Goal: Information Seeking & Learning: Learn about a topic

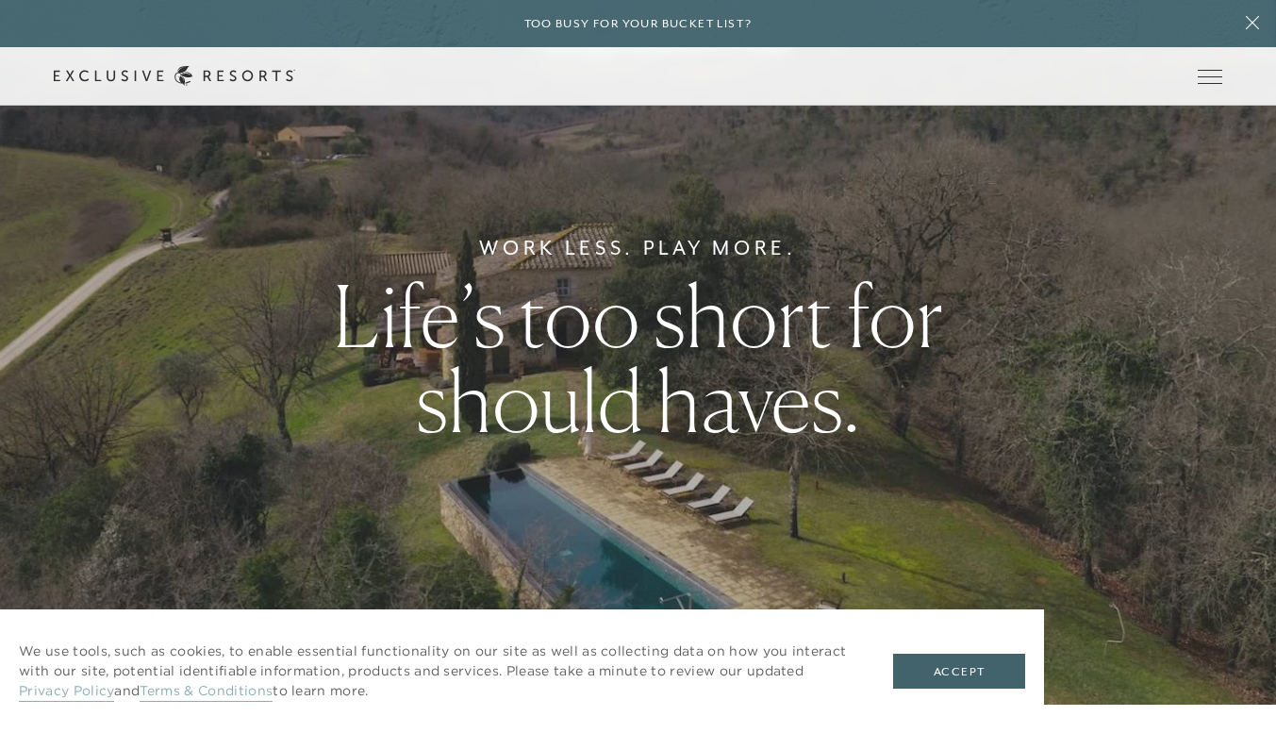
scroll to position [94, 0]
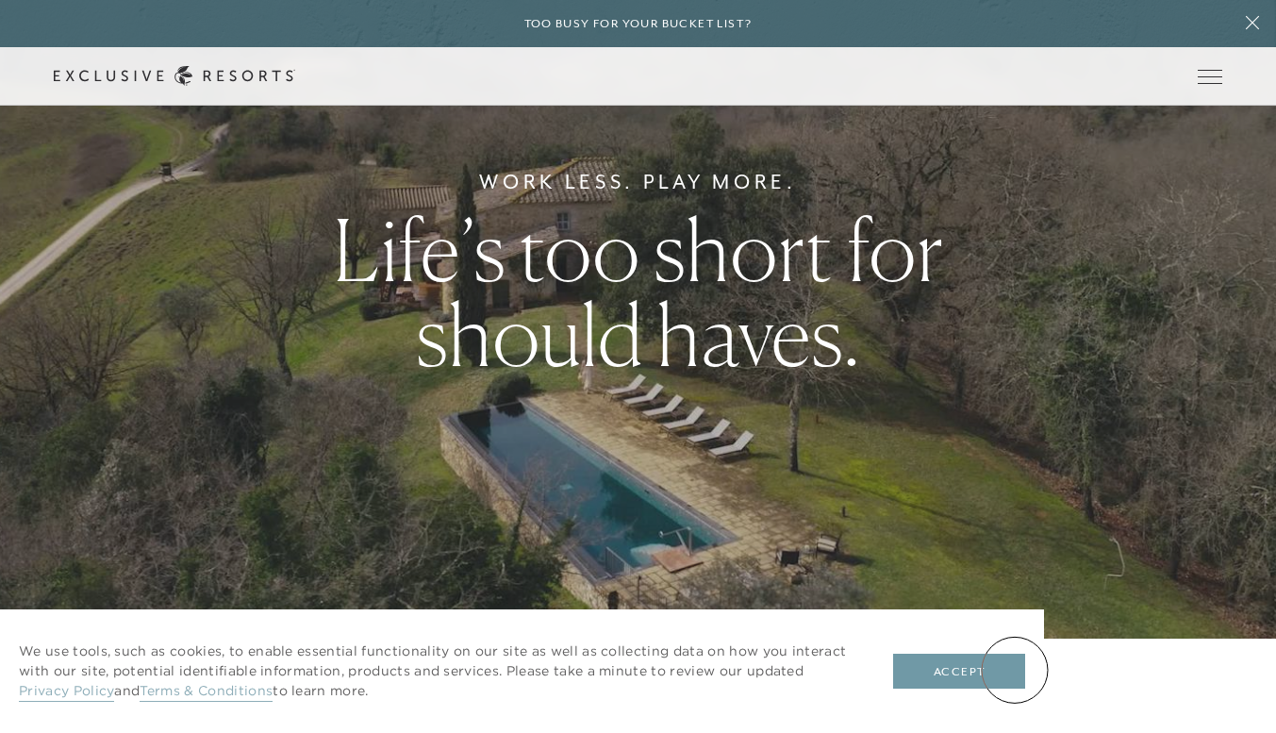
click at [1017, 668] on button "Accept" at bounding box center [959, 671] width 132 height 36
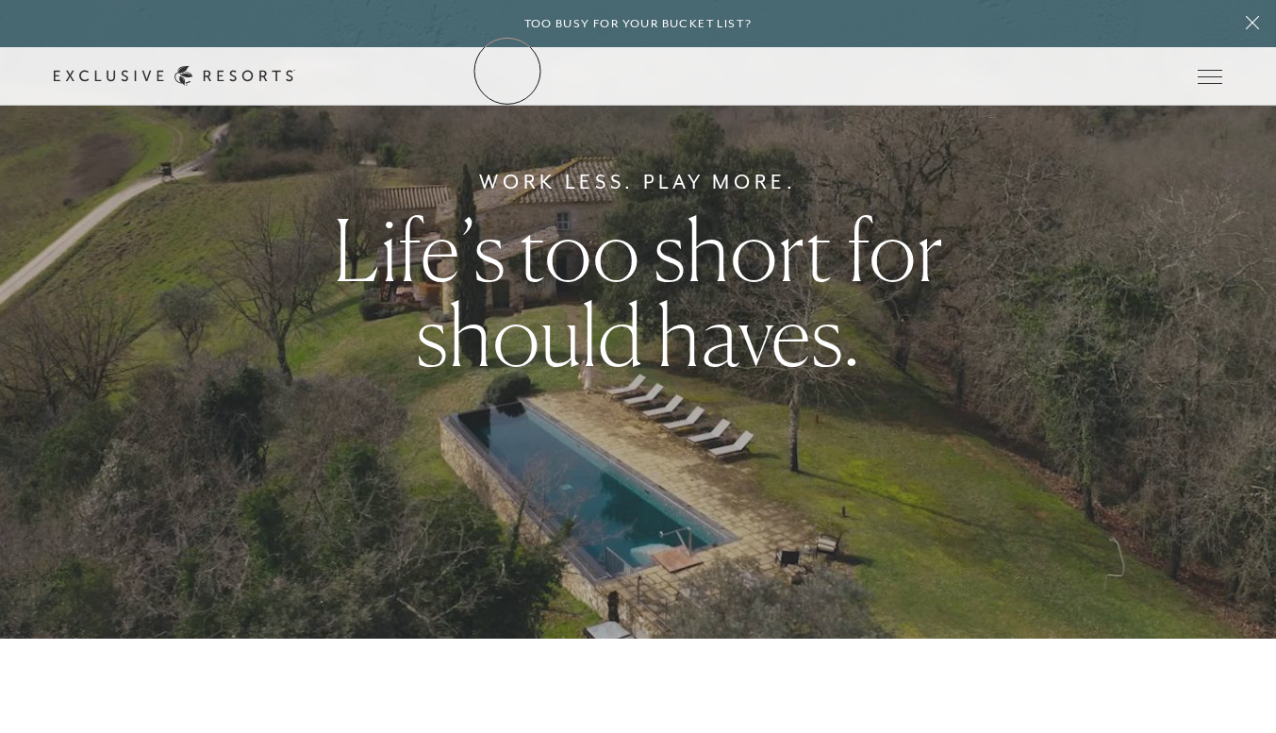
click at [0, 0] on link "The Collection" at bounding box center [0, 0] width 0 height 0
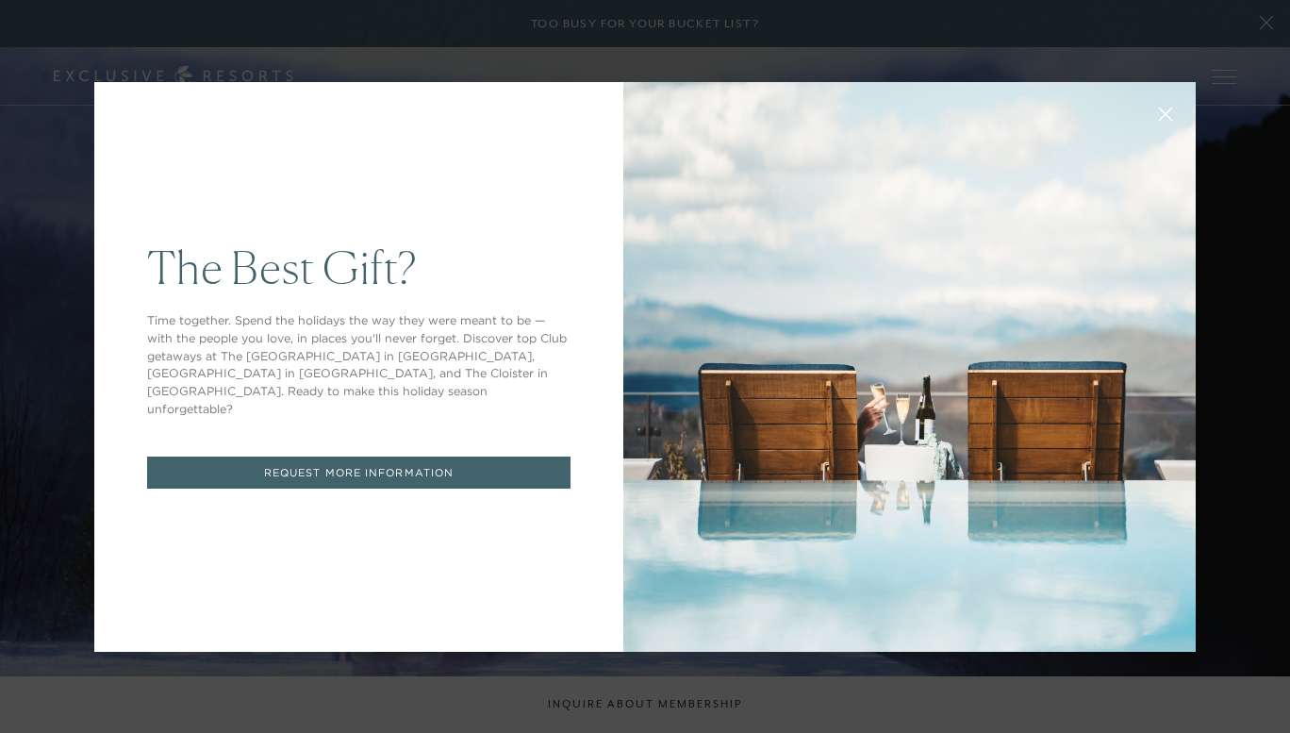
click at [404, 464] on link "REQUEST MORE INFORMATION" at bounding box center [358, 472] width 423 height 33
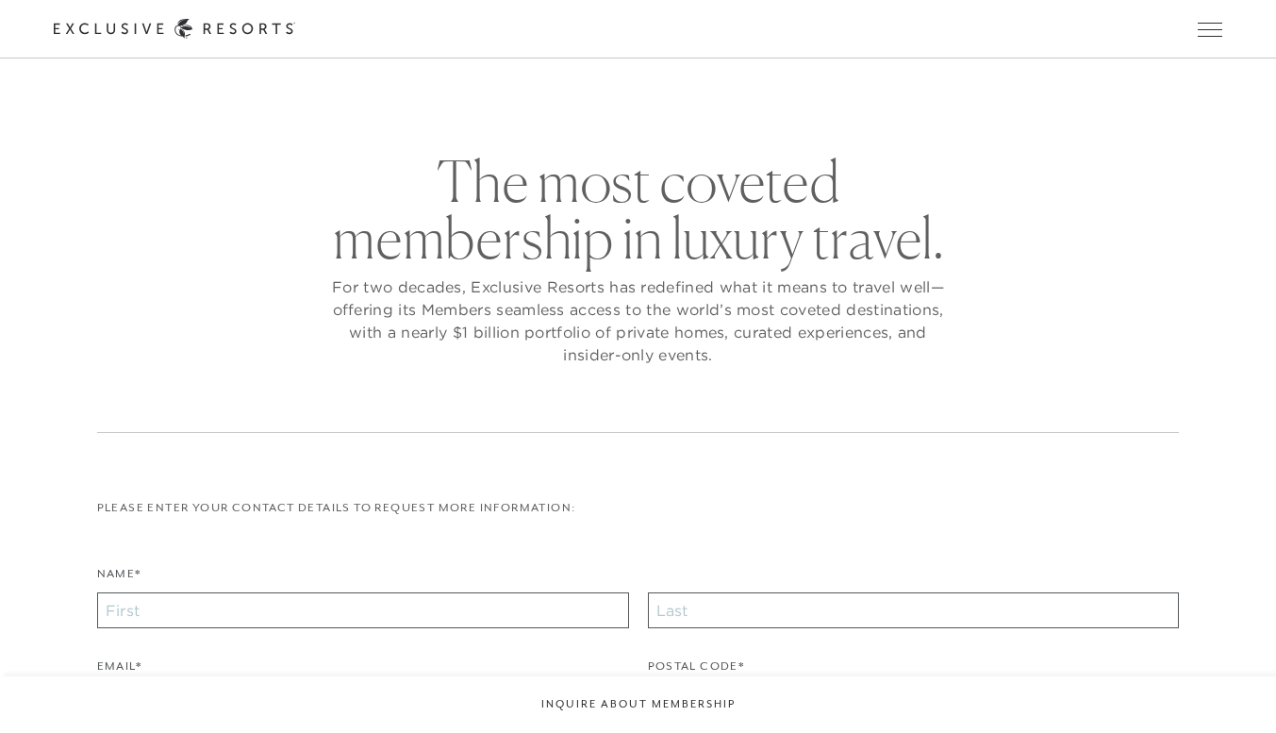
checkbox input "false"
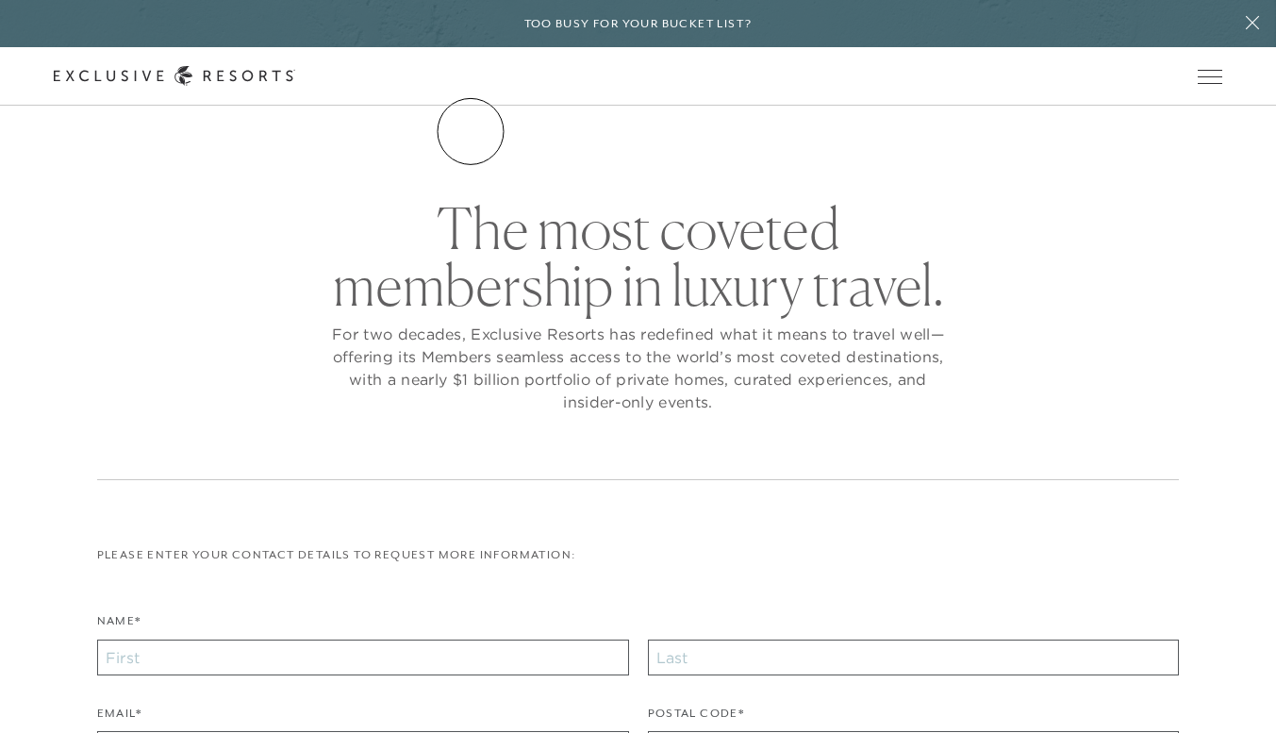
click at [0, 0] on link "The Collection" at bounding box center [0, 0] width 0 height 0
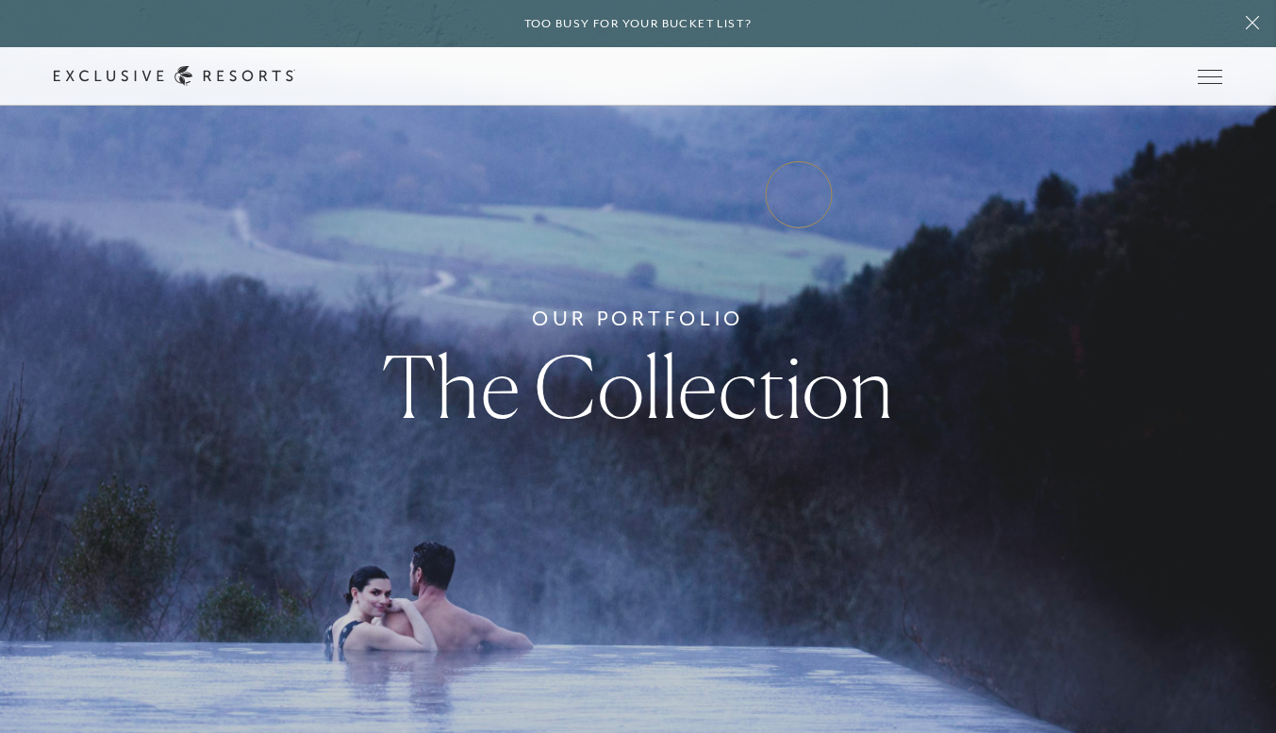
click at [0, 0] on link "Experience Collection" at bounding box center [0, 0] width 0 height 0
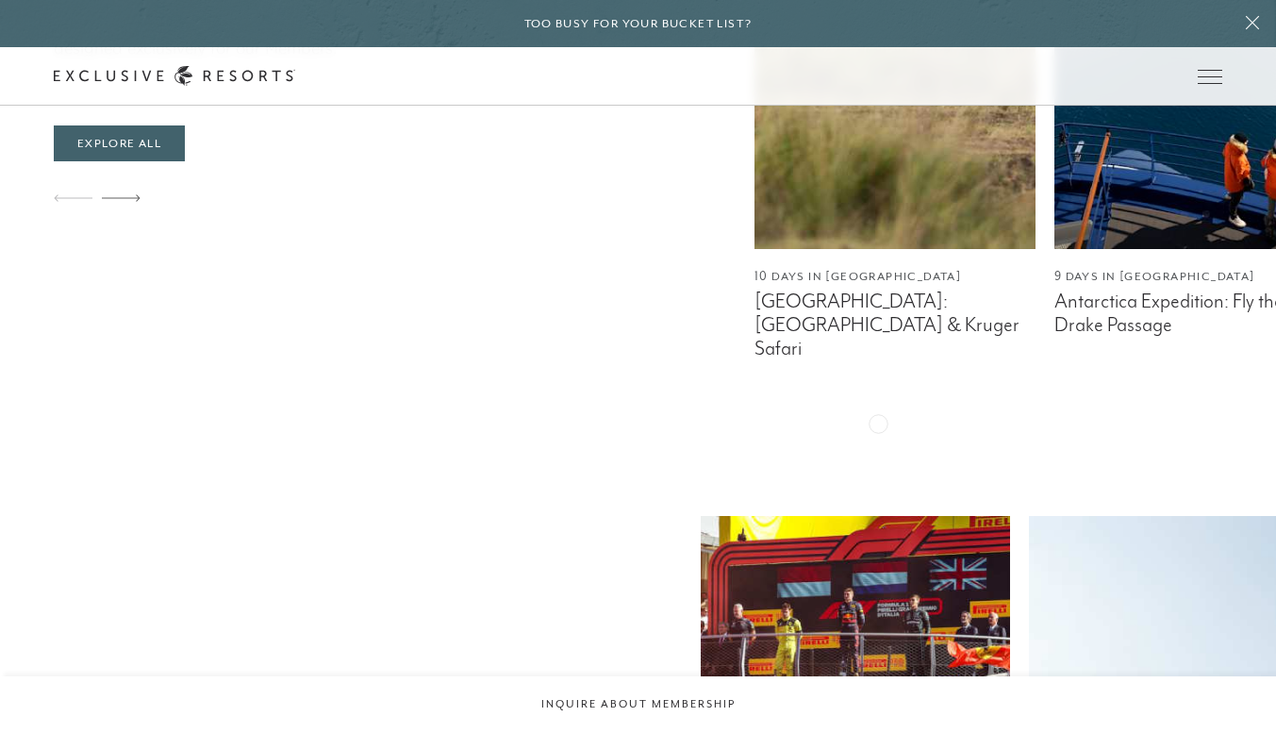
scroll to position [1132, 0]
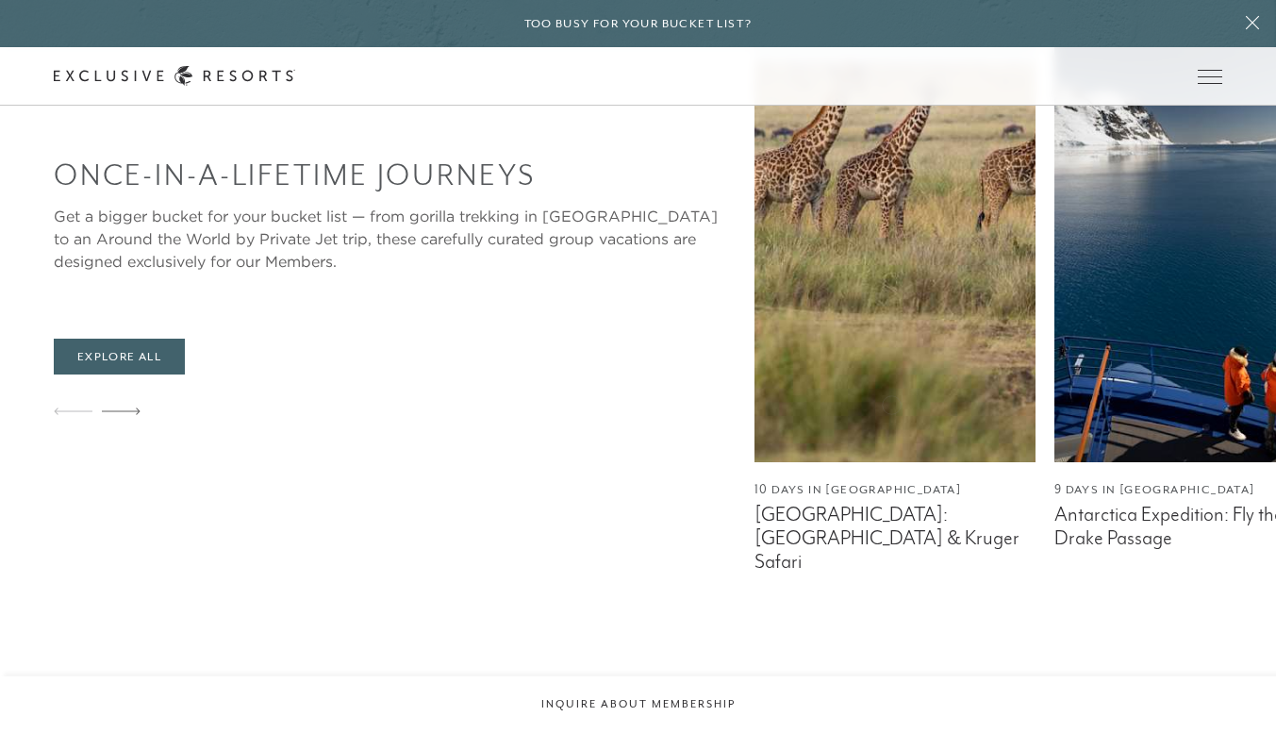
click at [1054, 403] on img at bounding box center [1194, 226] width 281 height 471
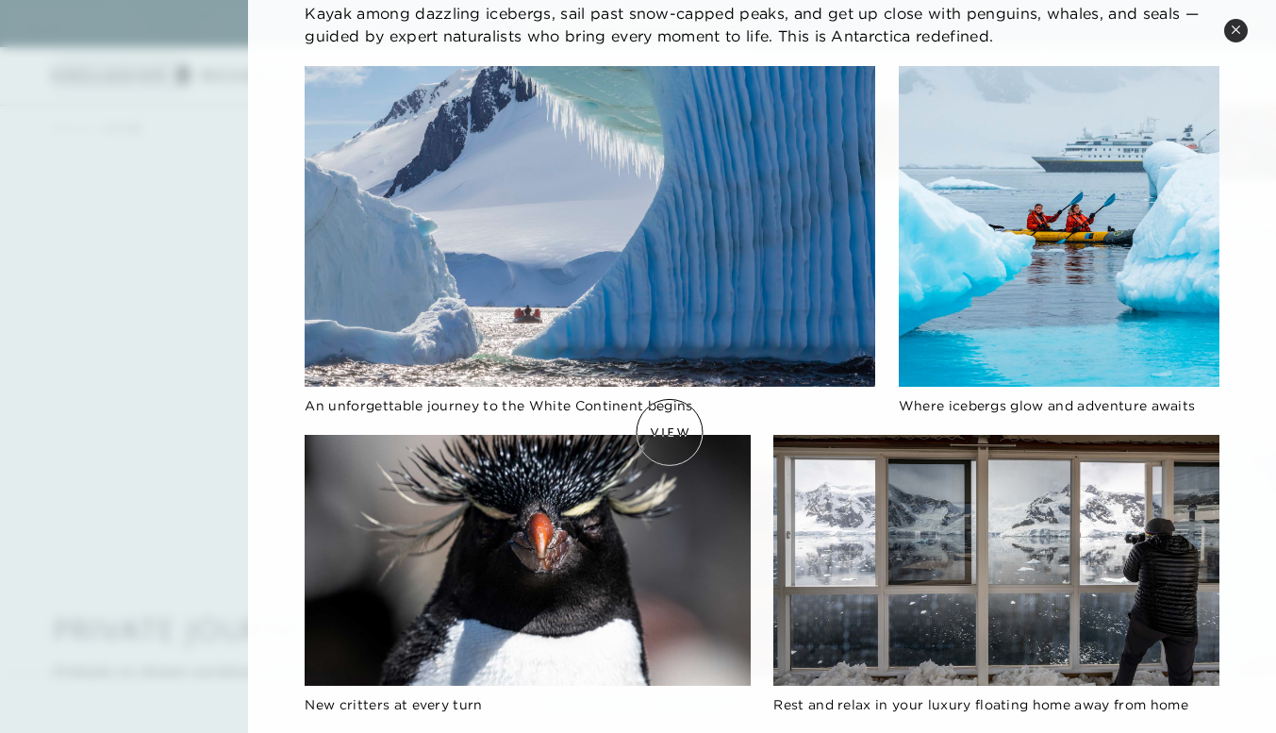
scroll to position [566, 0]
